Goal: Transaction & Acquisition: Purchase product/service

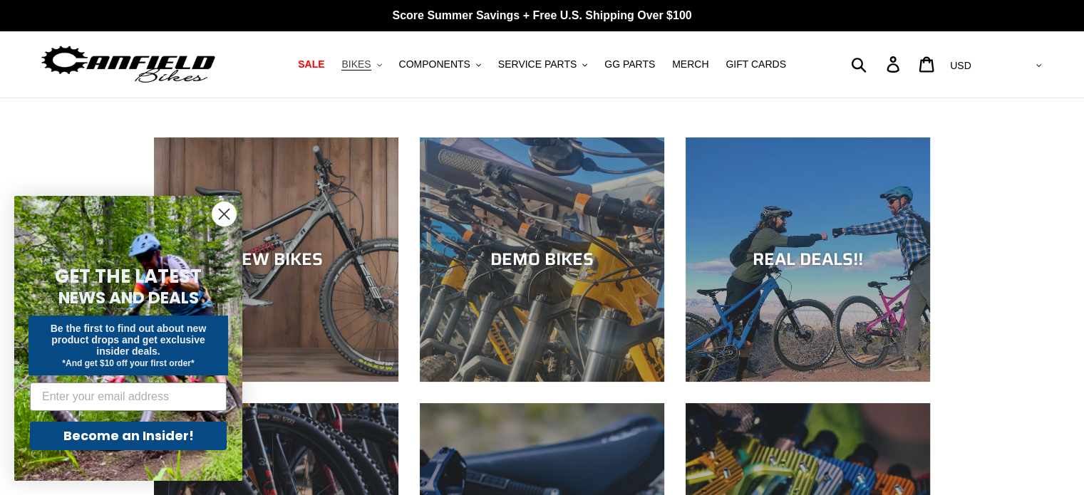
click at [370, 62] on span "BIKES" at bounding box center [355, 64] width 29 height 12
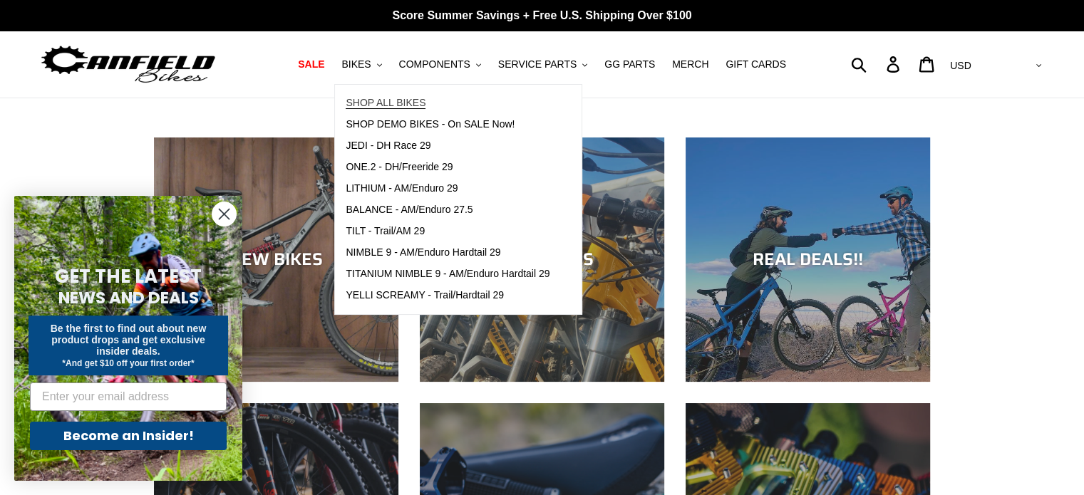
click at [407, 105] on span "SHOP ALL BIKES" at bounding box center [385, 103] width 80 height 12
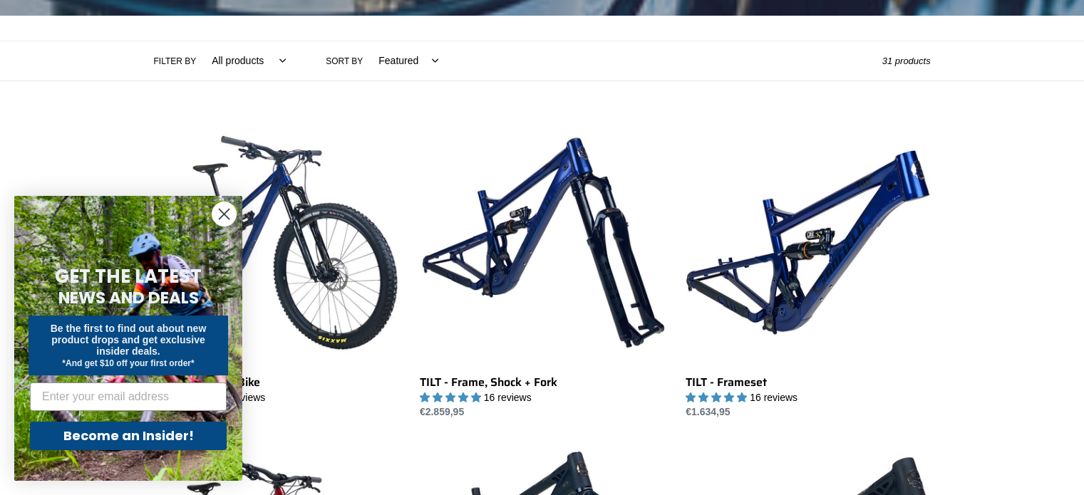
scroll to position [298, 0]
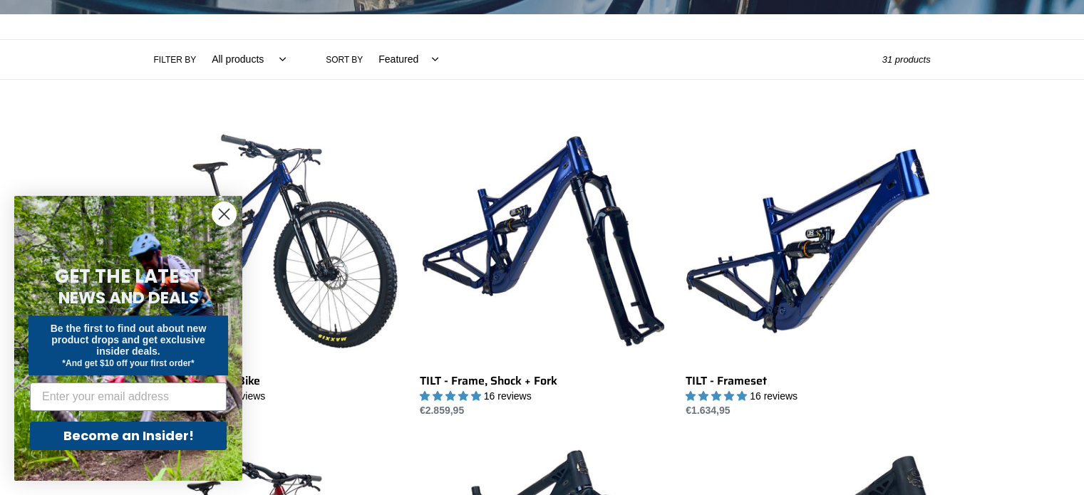
drag, startPoint x: 227, startPoint y: 220, endPoint x: 233, endPoint y: 214, distance: 8.6
click at [233, 214] on circle "Close dialog" at bounding box center [224, 214] width 24 height 24
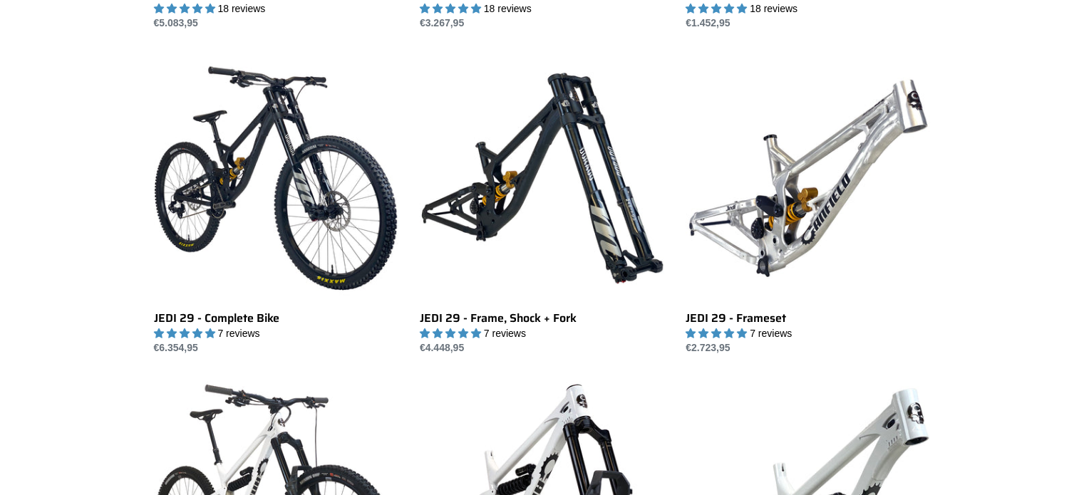
scroll to position [1661, 0]
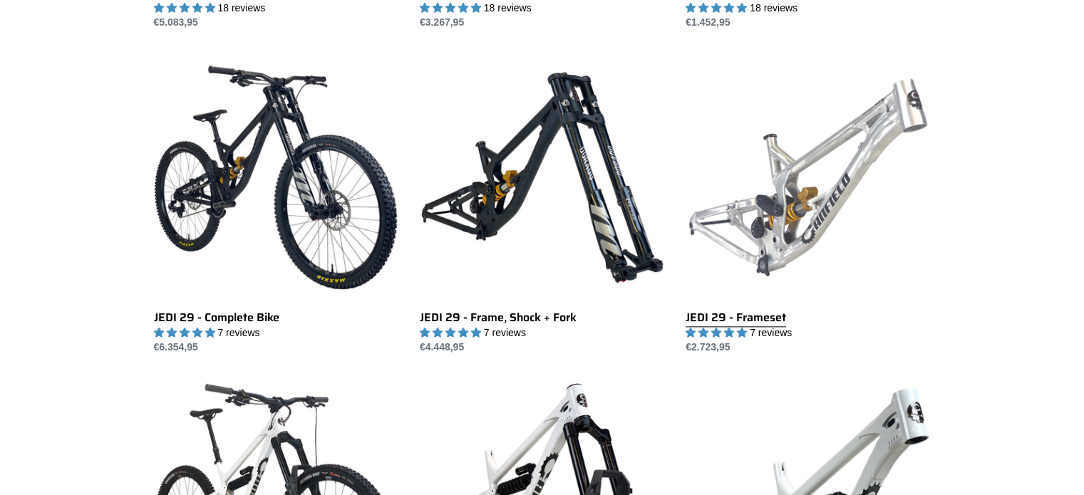
click at [818, 172] on link "JEDI 29 - Frameset" at bounding box center [807, 205] width 244 height 300
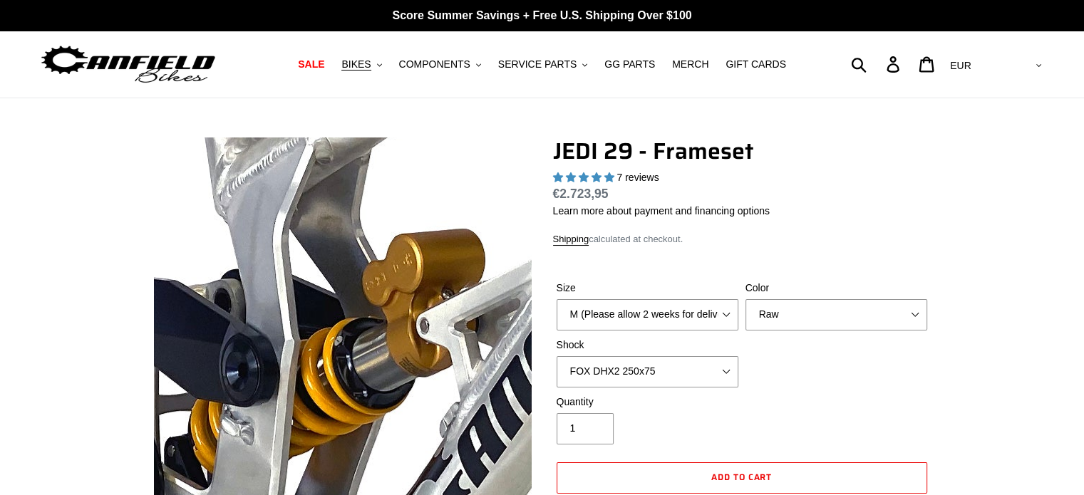
select select "highest-rating"
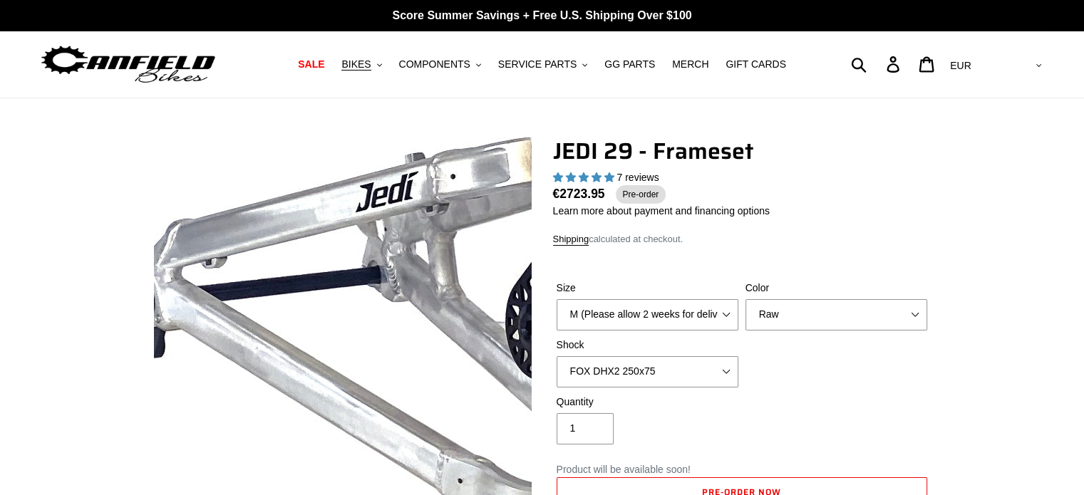
click at [167, 436] on img at bounding box center [844, 17] width 1459 height 1459
